Goal: Go to known website: Access a specific website the user already knows

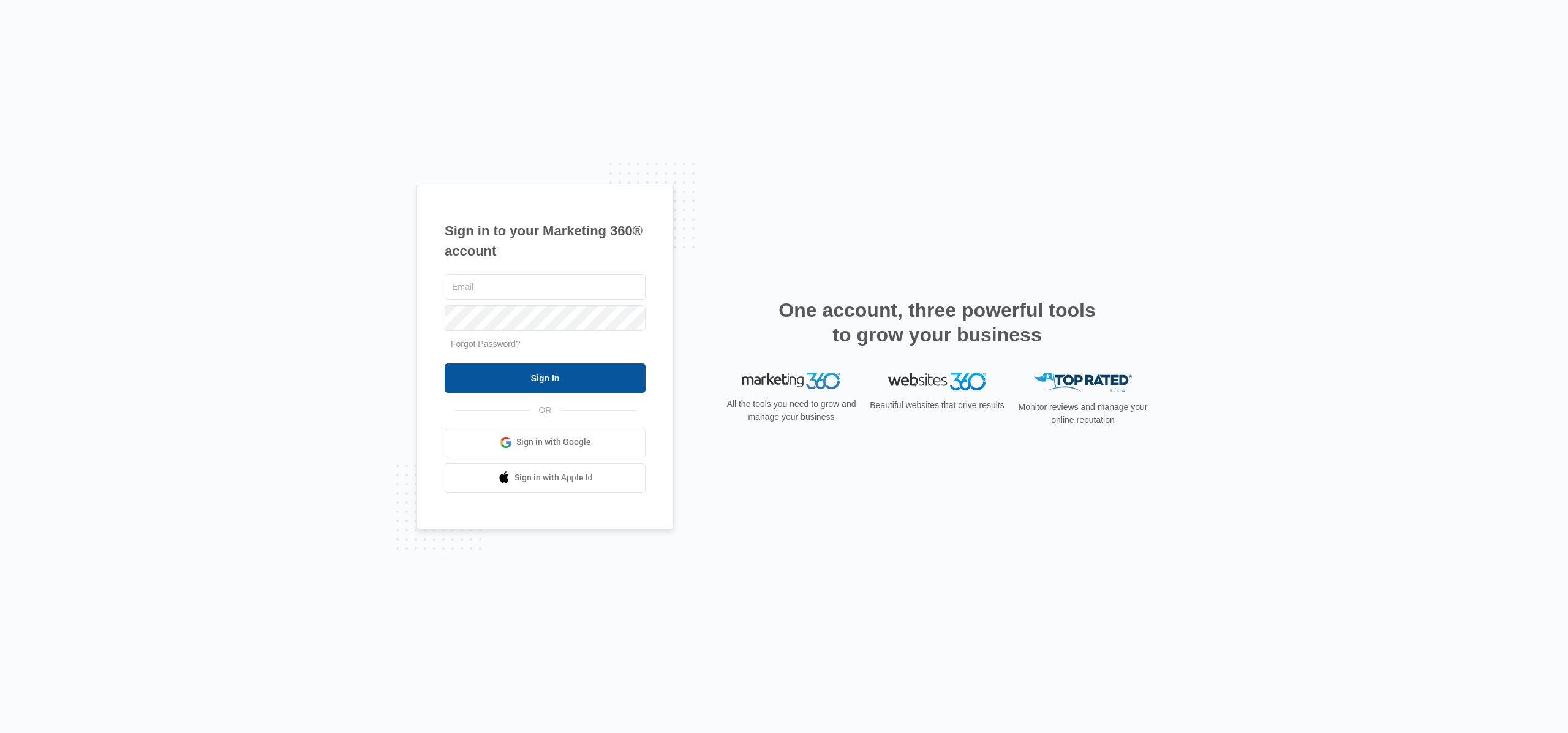
type input "[EMAIL_ADDRESS][DOMAIN_NAME]"
click at [524, 377] on input "Sign In" at bounding box center [544, 378] width 201 height 30
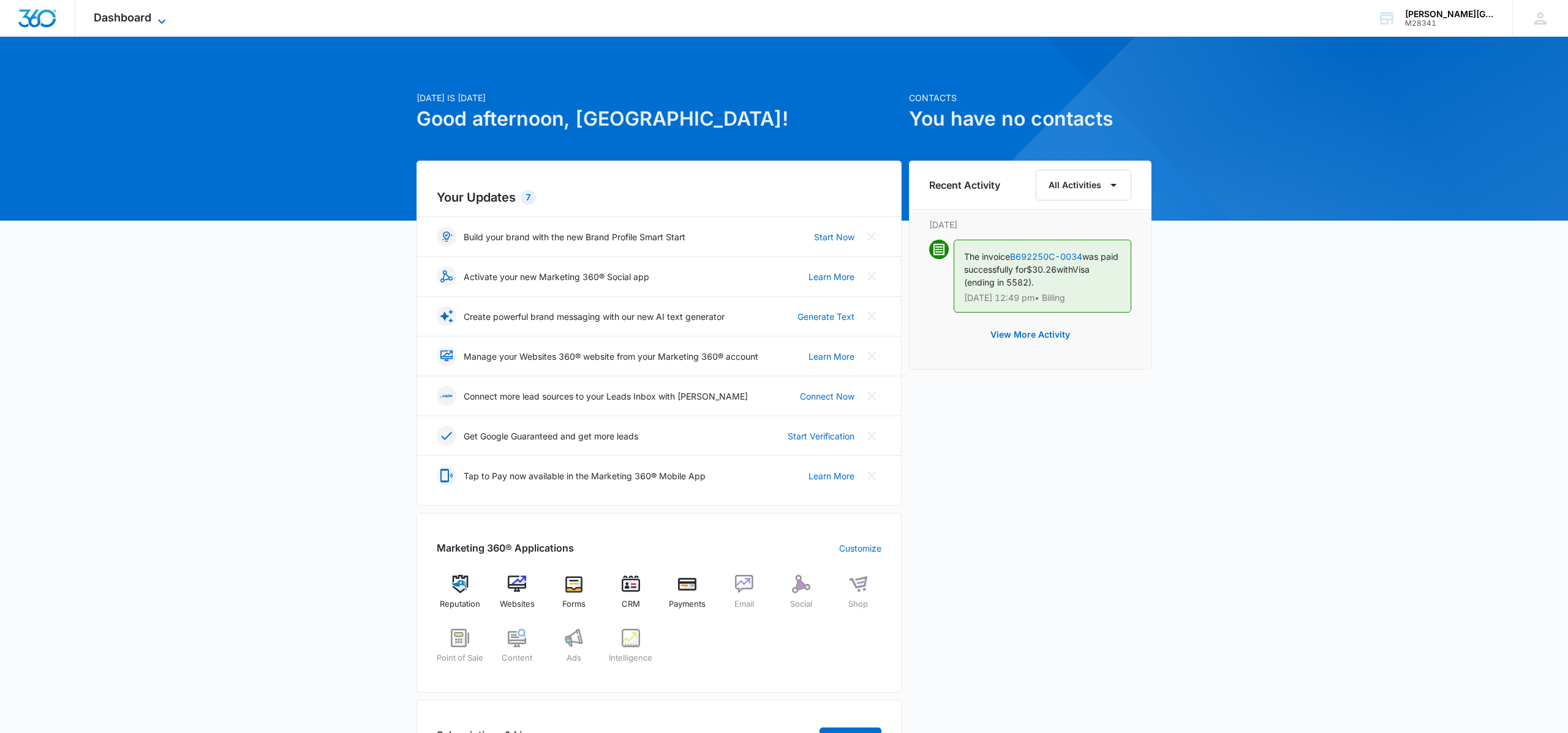
click at [160, 12] on div "Dashboard Apps Reputation Websites Forms CRM Email Social Shop Payments POS Con…" at bounding box center [132, 18] width 112 height 36
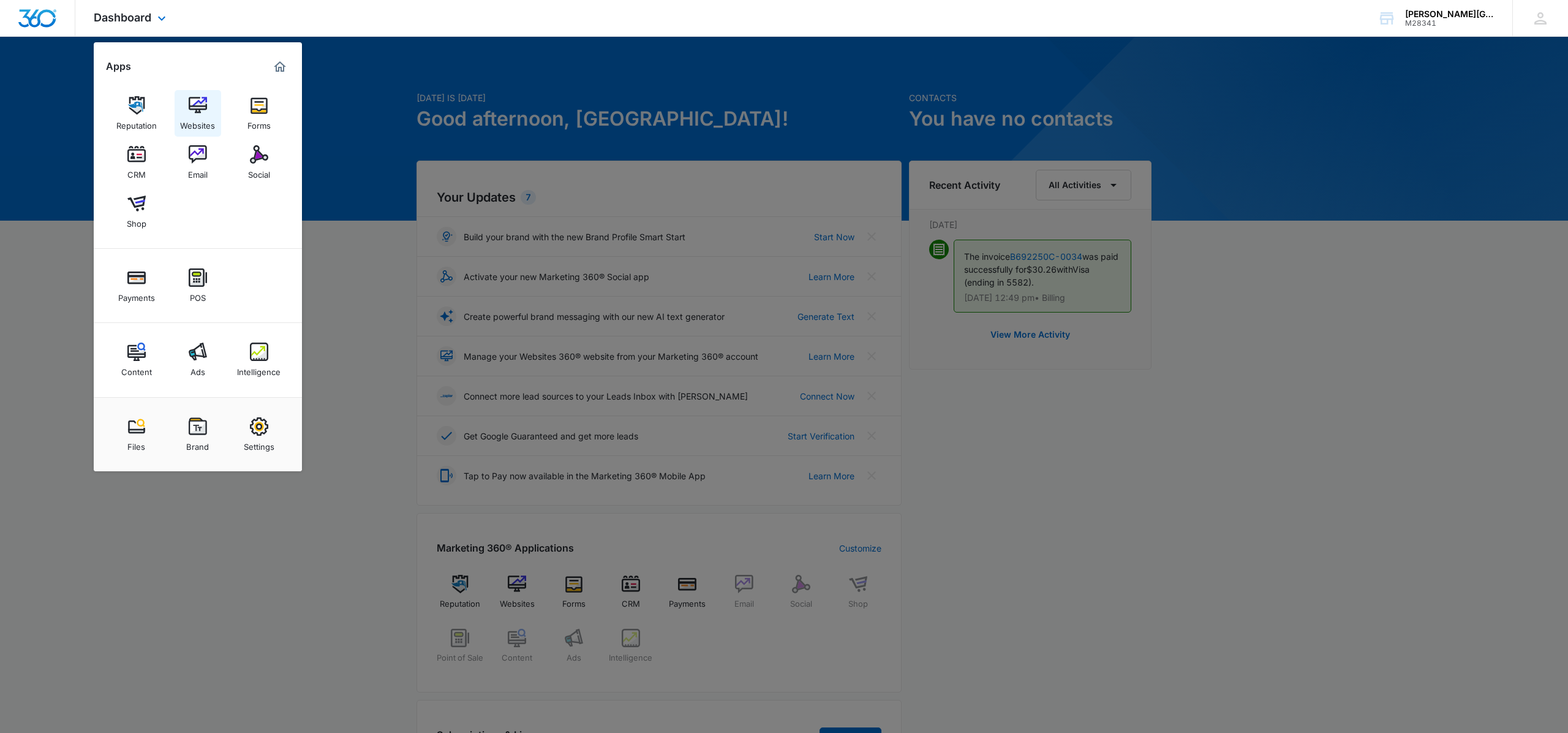
click at [207, 108] on link "Websites" at bounding box center [198, 113] width 47 height 47
